Goal: Information Seeking & Learning: Learn about a topic

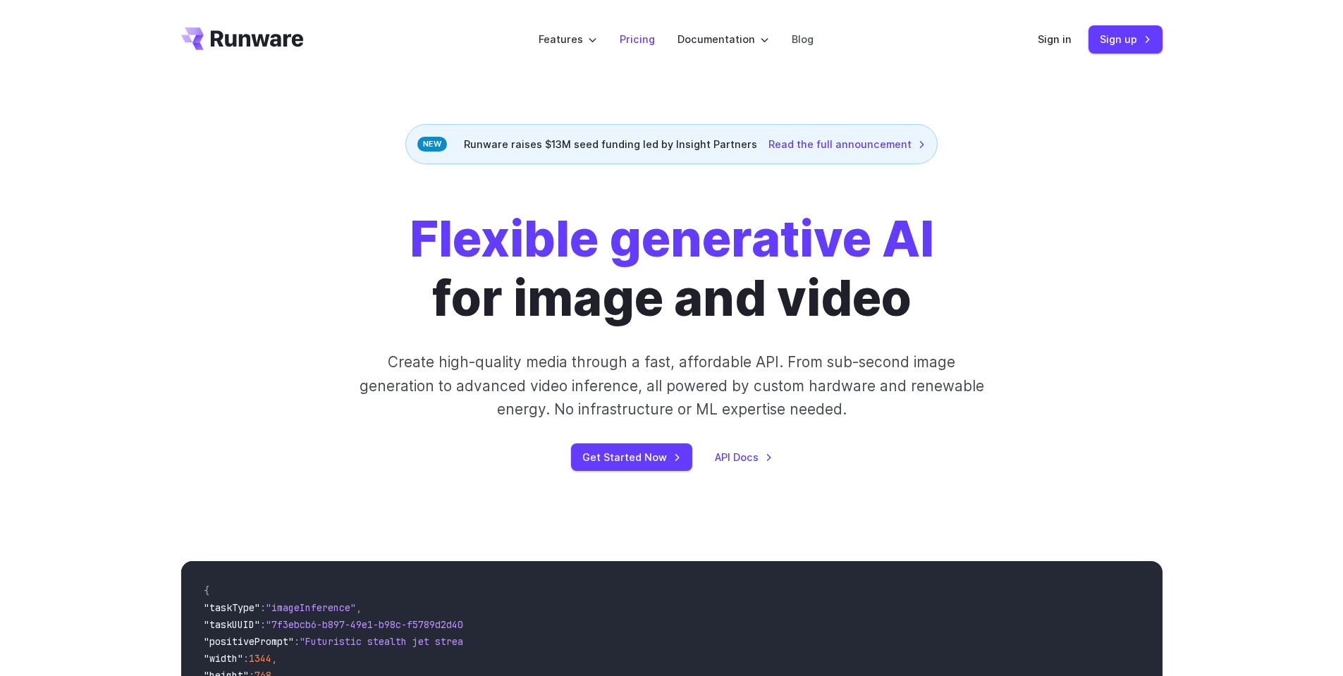
click at [637, 43] on link "Pricing" at bounding box center [637, 39] width 35 height 16
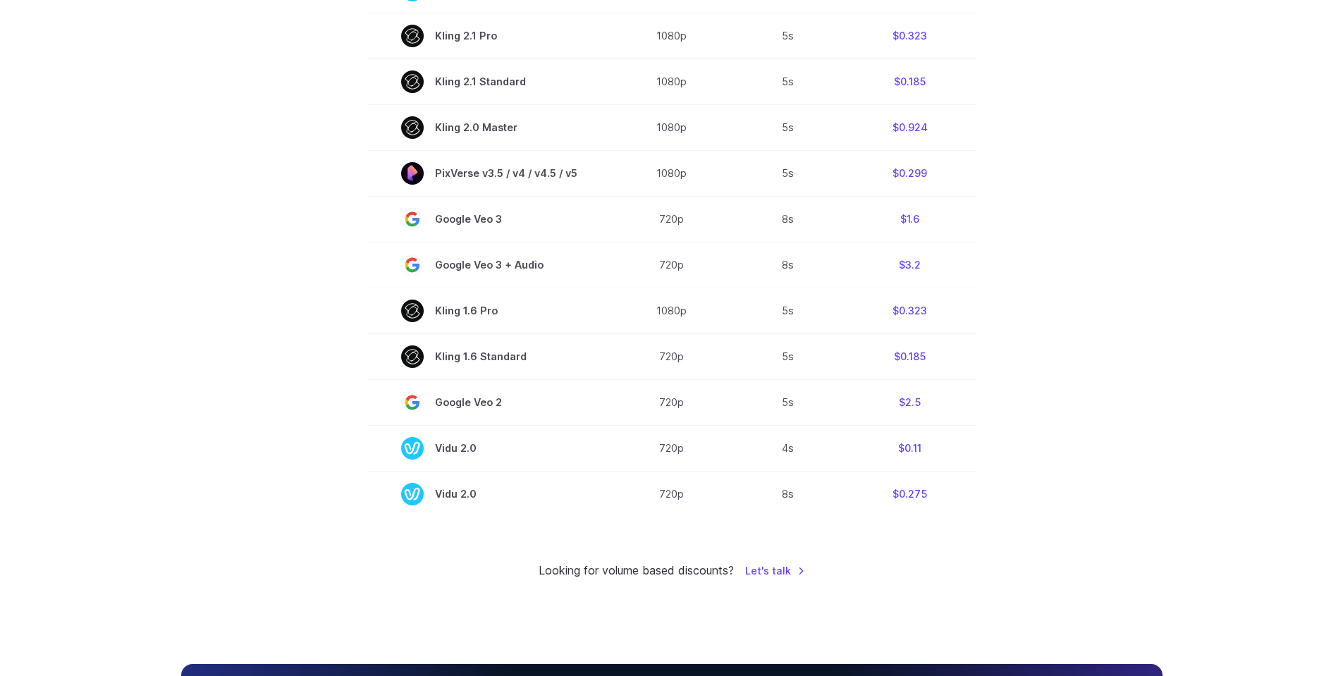
scroll to position [846, 0]
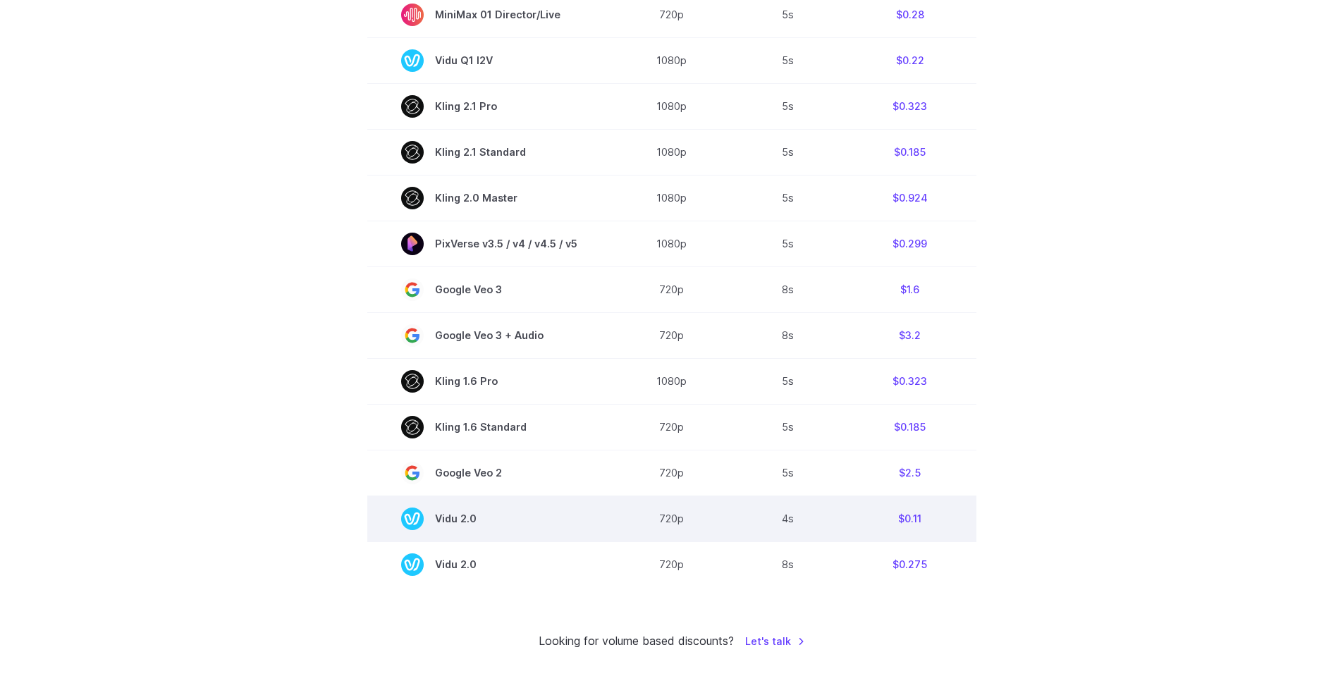
drag, startPoint x: 439, startPoint y: 519, endPoint x: 476, endPoint y: 519, distance: 36.7
click at [476, 519] on span "Vidu 2.0" at bounding box center [489, 519] width 176 height 23
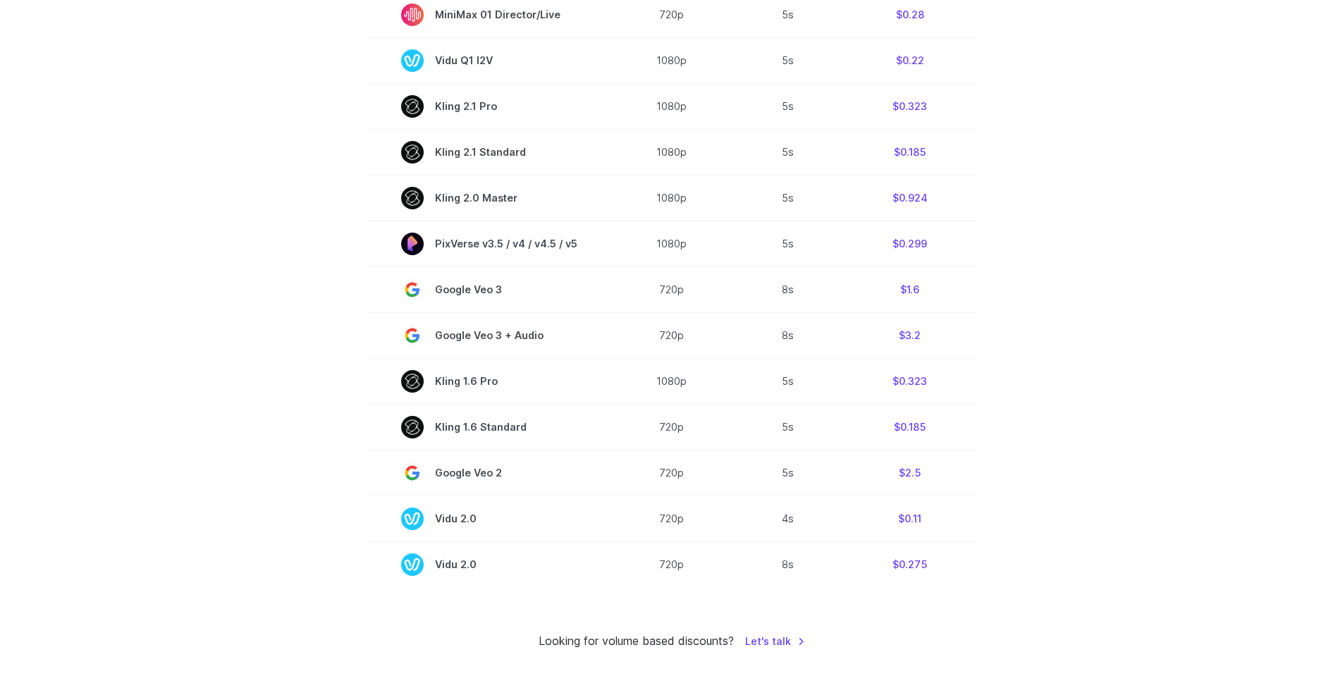
copy span "Vidu 2.0"
